Goal: Task Accomplishment & Management: Use online tool/utility

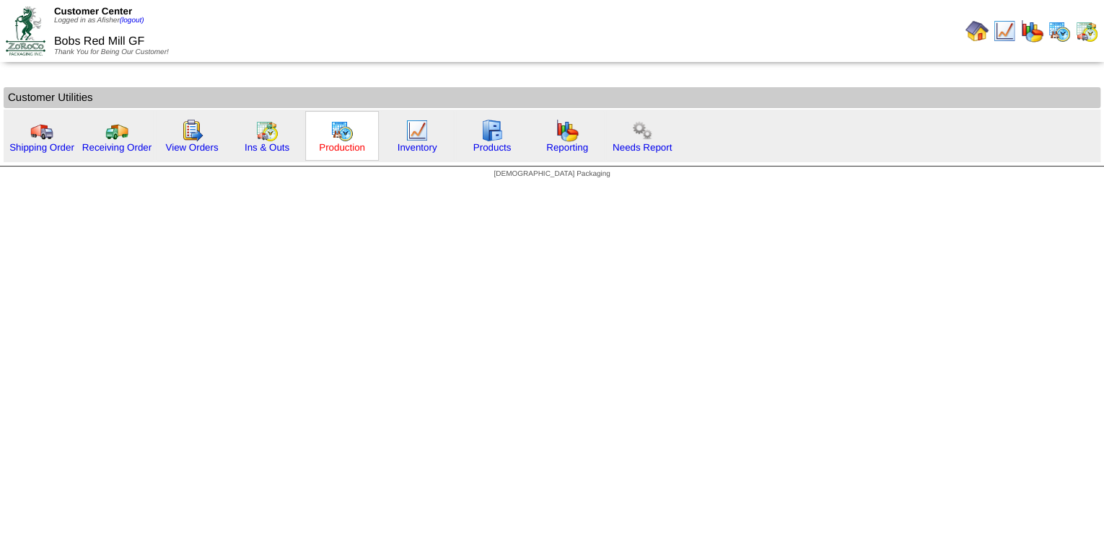
click at [335, 144] on link "Production" at bounding box center [342, 147] width 46 height 11
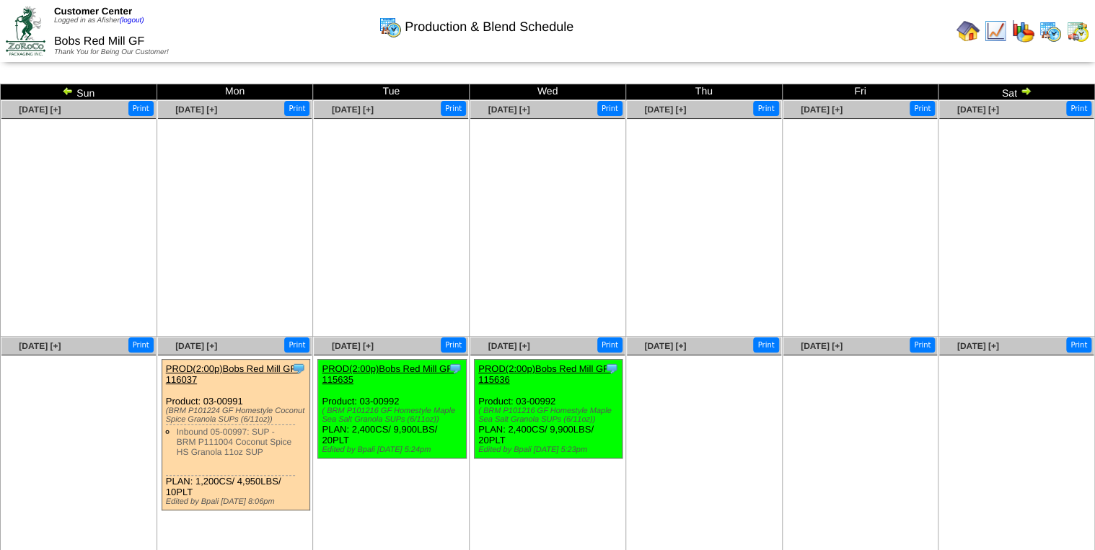
click at [63, 88] on img at bounding box center [68, 91] width 12 height 12
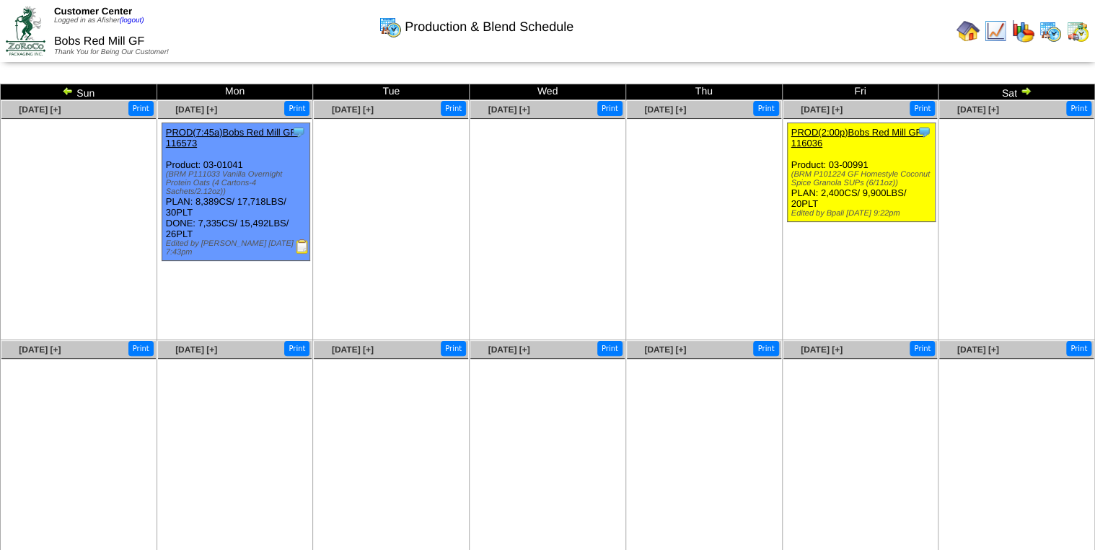
click at [978, 32] on img at bounding box center [967, 30] width 23 height 23
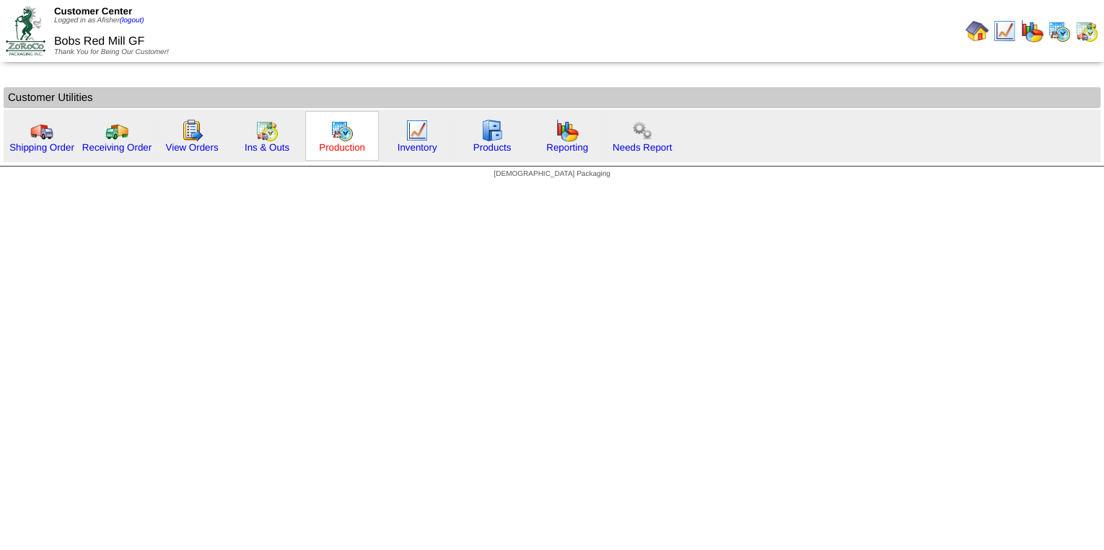
click at [330, 148] on link "Production" at bounding box center [342, 147] width 46 height 11
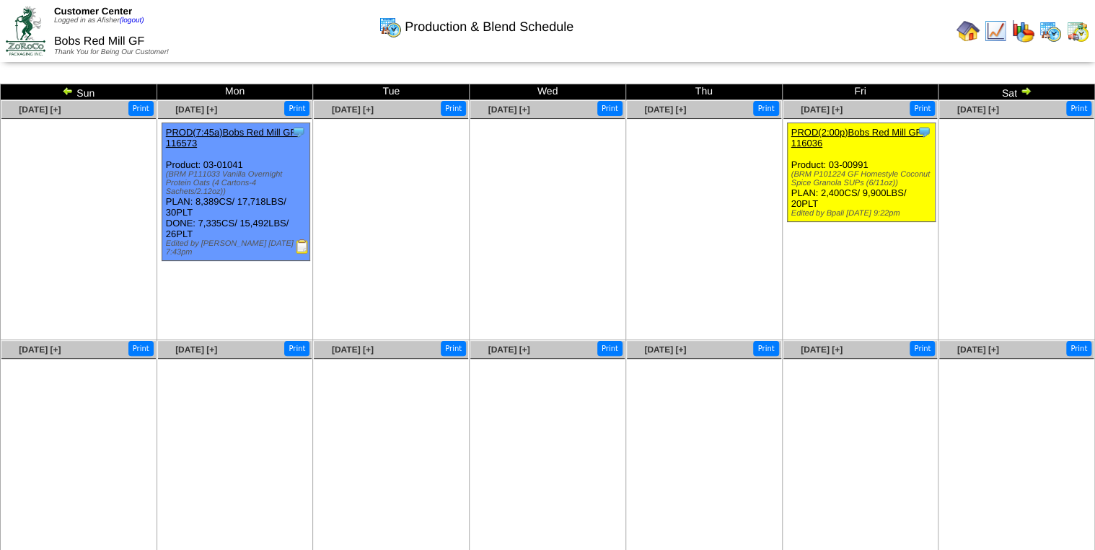
click at [1002, 32] on img at bounding box center [995, 30] width 23 height 23
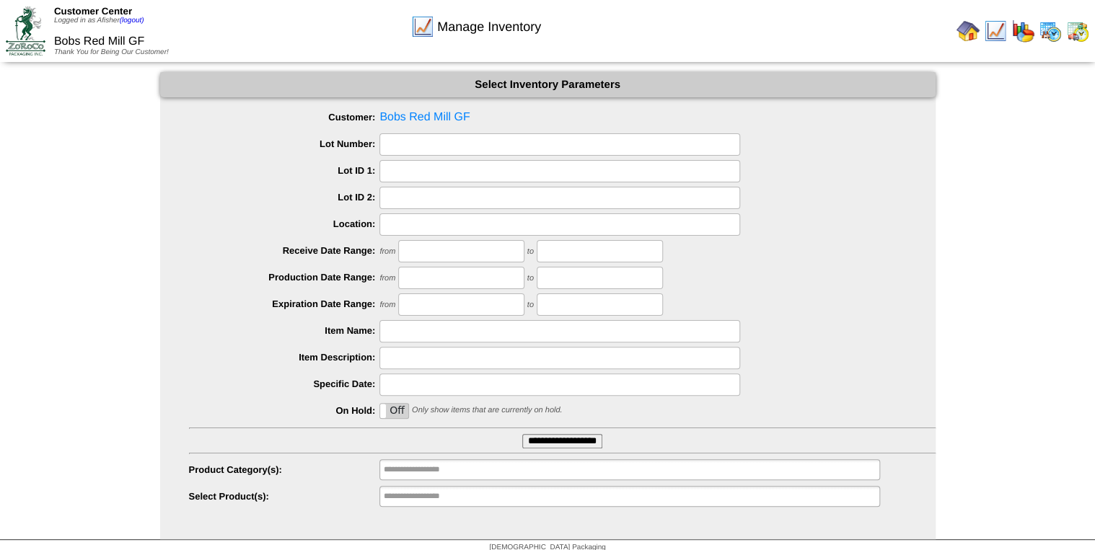
scroll to position [21, 0]
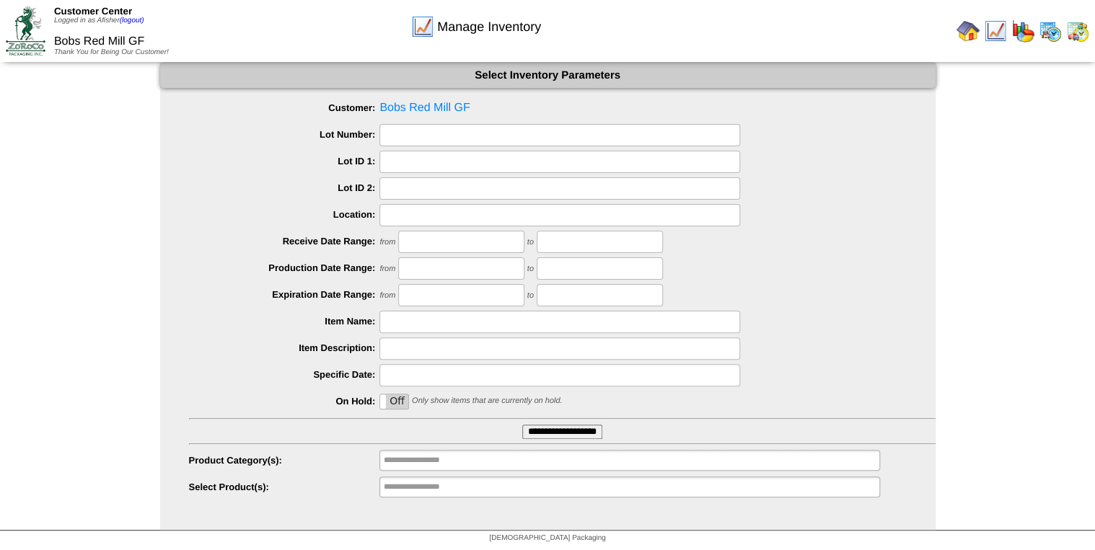
click at [566, 433] on input "**********" at bounding box center [562, 432] width 80 height 14
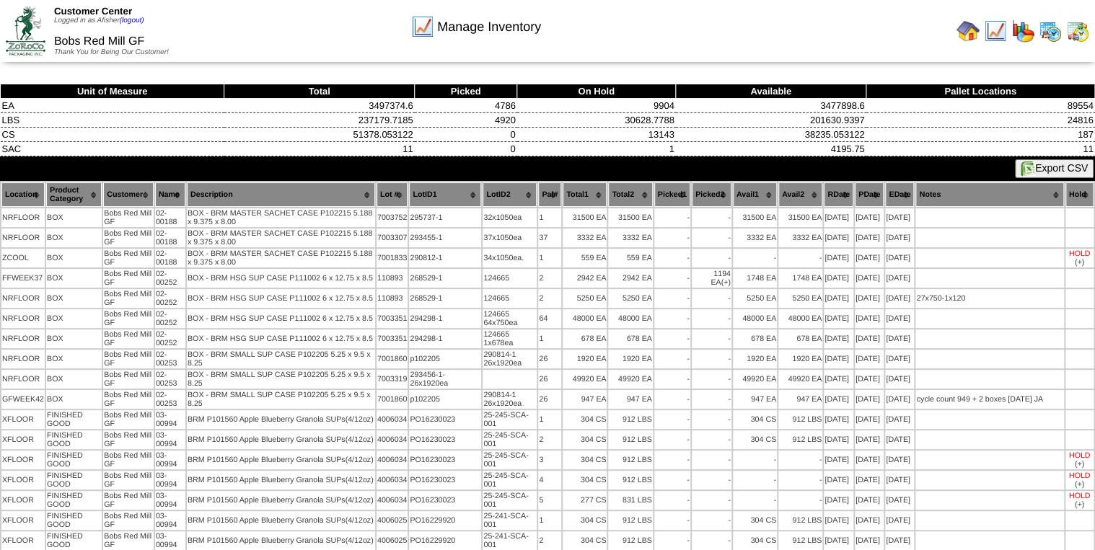
click at [1030, 164] on img at bounding box center [1028, 169] width 14 height 14
click at [624, 32] on div "Manage Inventory" at bounding box center [476, 22] width 628 height 40
click at [1050, 35] on img at bounding box center [1050, 30] width 23 height 23
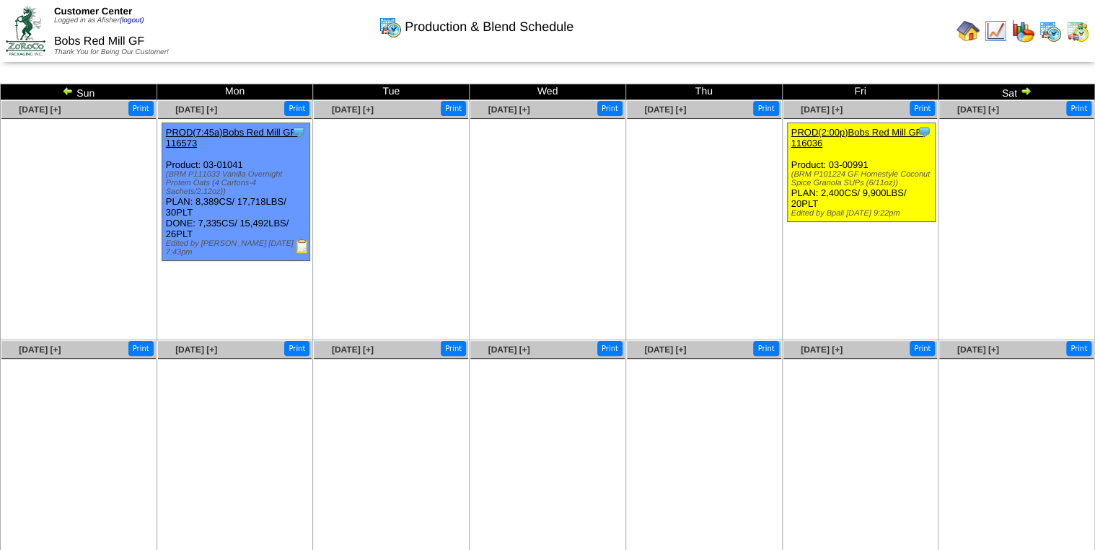
click at [301, 239] on img at bounding box center [302, 246] width 14 height 14
